Goal: Information Seeking & Learning: Learn about a topic

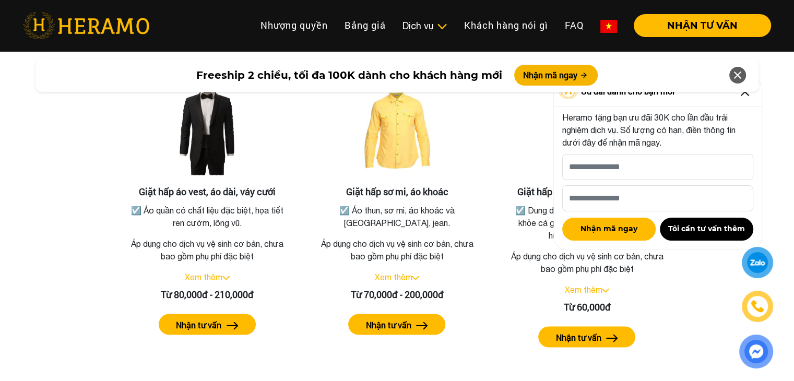
scroll to position [1885, 0]
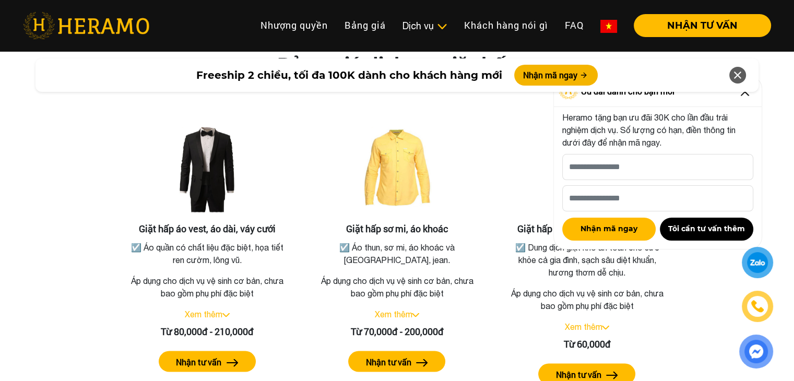
click at [739, 76] on icon at bounding box center [737, 75] width 13 height 19
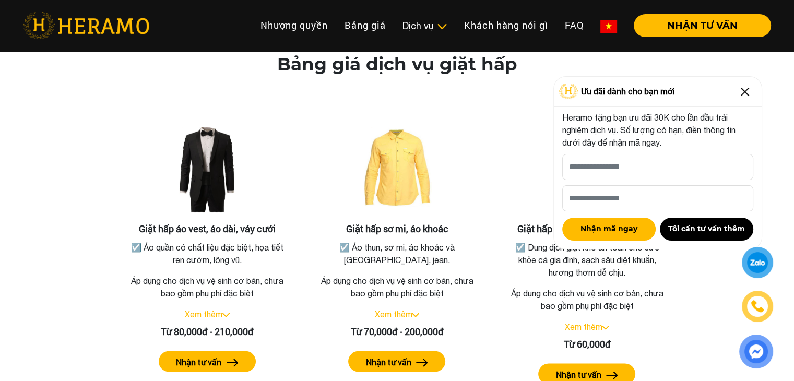
click at [750, 97] on img at bounding box center [744, 91] width 17 height 17
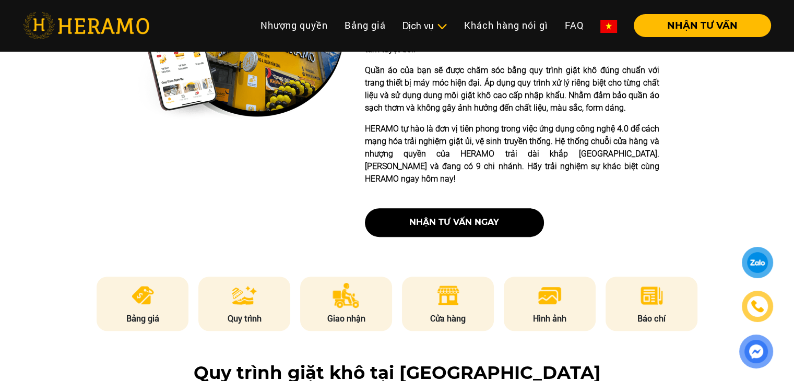
scroll to position [0, 0]
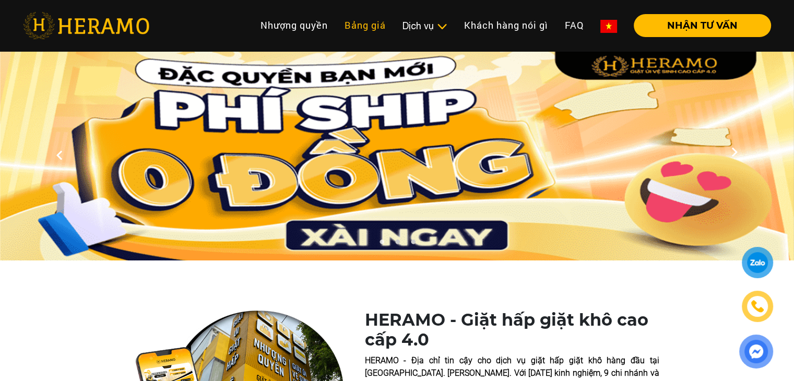
click at [368, 23] on link "Bảng giá" at bounding box center [365, 25] width 58 height 22
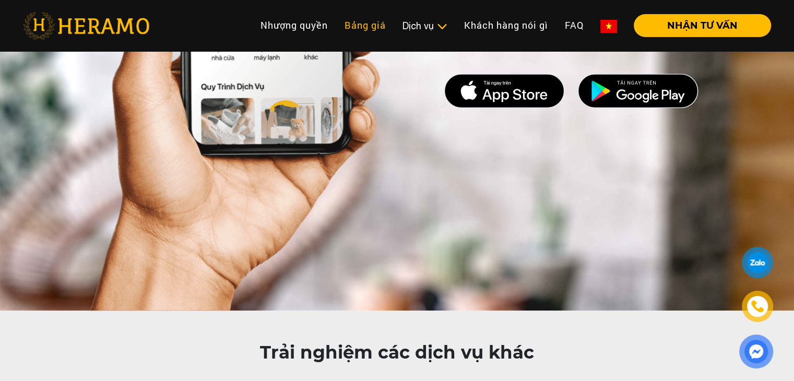
scroll to position [6077, 0]
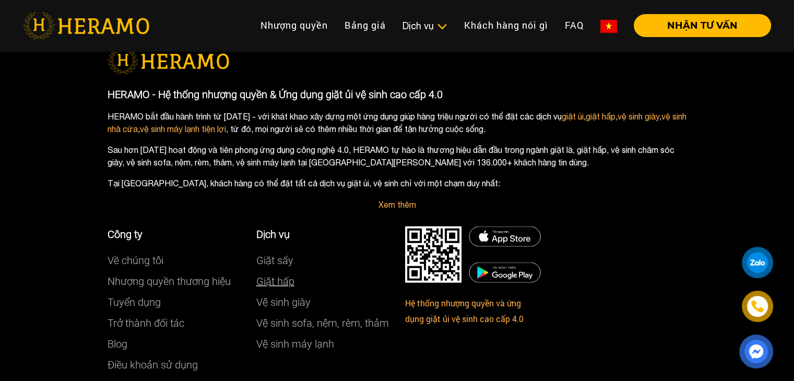
click at [271, 275] on link "Giặt hấp" at bounding box center [275, 281] width 38 height 13
click at [281, 296] on link "Vệ sinh giày" at bounding box center [283, 302] width 54 height 13
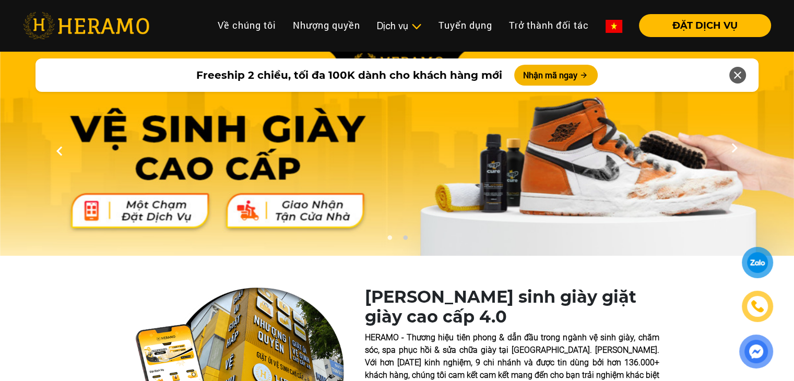
scroll to position [157, 0]
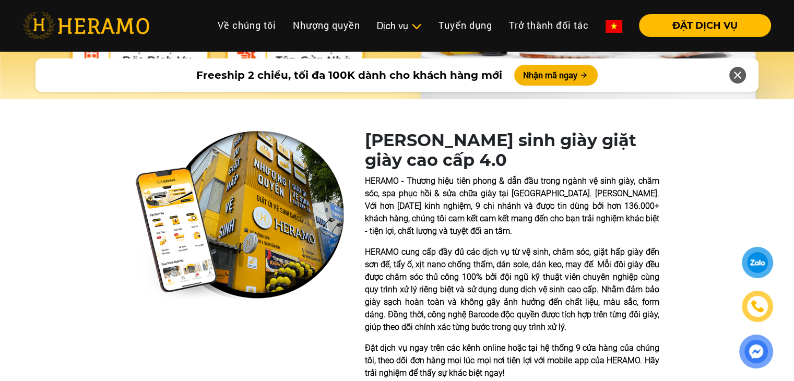
click at [0, 198] on div "[PERSON_NAME] sinh giày giặt giày cao cấp 4.0 HERAMO - Thương hiệu tiên phong &…" at bounding box center [397, 284] width 794 height 309
click at [0, 205] on div "[PERSON_NAME] sinh giày giặt giày cao cấp 4.0 HERAMO - Thương hiệu tiên phong &…" at bounding box center [397, 284] width 794 height 309
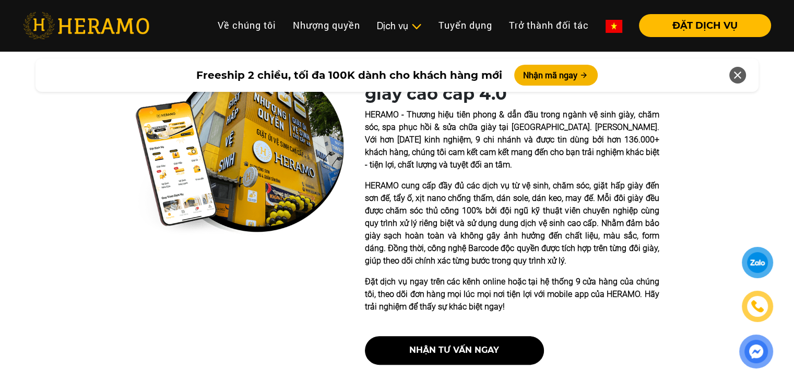
scroll to position [0, 0]
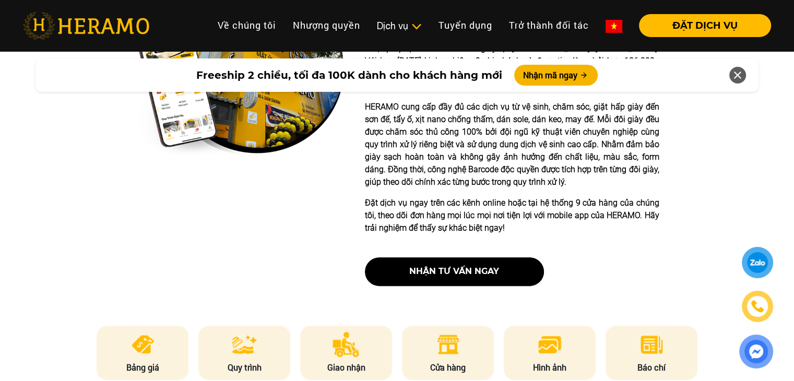
scroll to position [13, 0]
